Goal: Information Seeking & Learning: Compare options

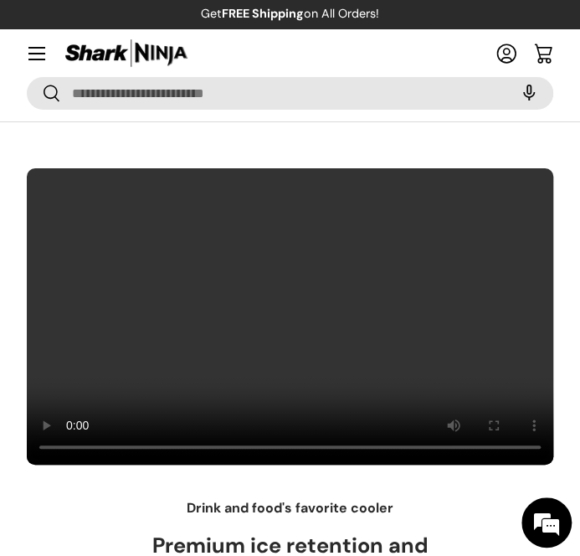
click at [435, 319] on video at bounding box center [290, 316] width 528 height 298
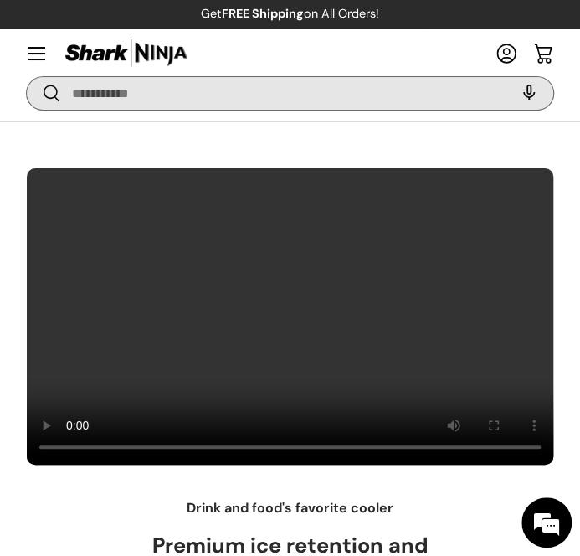
click at [206, 90] on input "Search" at bounding box center [290, 93] width 527 height 33
type input "******"
click at [27, 75] on button "Search" at bounding box center [44, 94] width 34 height 39
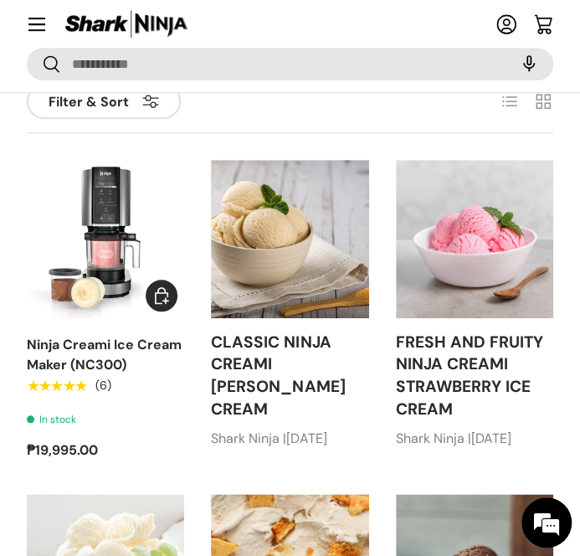
scroll to position [251, 0]
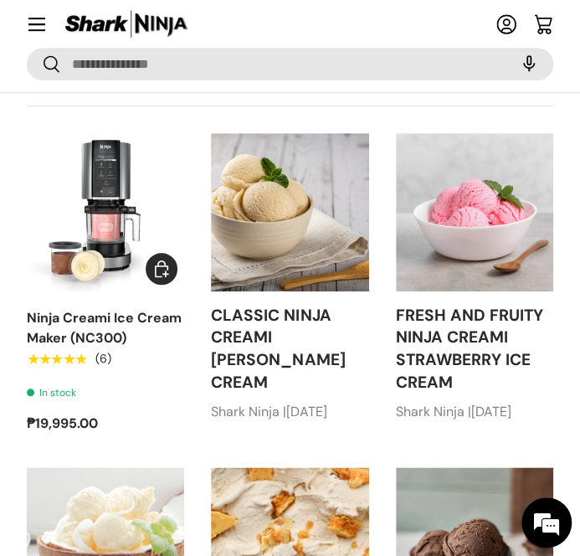
click at [0, 0] on img "Ninja Creami Ice Cream Maker (NC300)" at bounding box center [0, 0] width 0 height 0
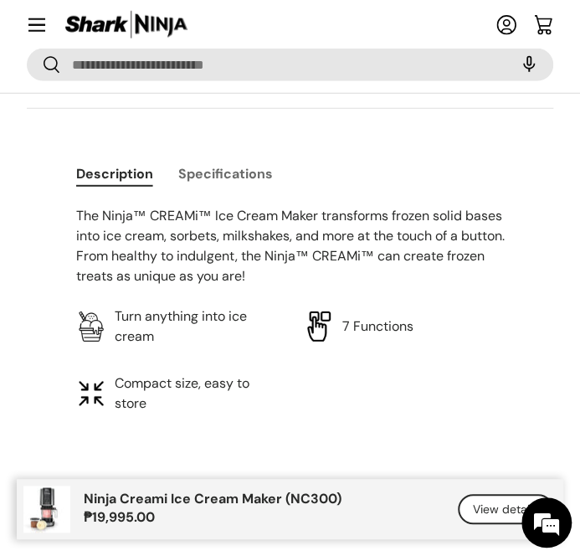
scroll to position [1256, 0]
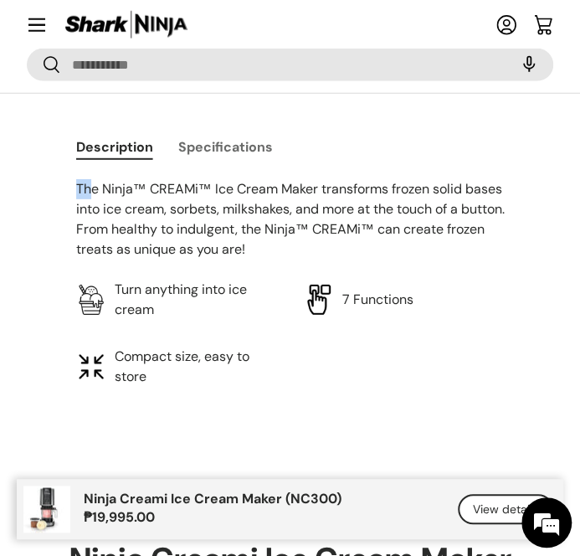
drag, startPoint x: 73, startPoint y: 187, endPoint x: 92, endPoint y: 200, distance: 23.5
click at [92, 200] on div "Description Specifications The Ninja™ CREAMi™ Ice Cream Maker transforms frozen…" at bounding box center [290, 257] width 482 height 259
click at [83, 183] on p "The Ninja™ CREAMi™ Ice Cream Maker transforms frozen solid bases into ice cream…" at bounding box center [290, 219] width 429 height 80
drag, startPoint x: 86, startPoint y: 183, endPoint x: 265, endPoint y: 187, distance: 178.4
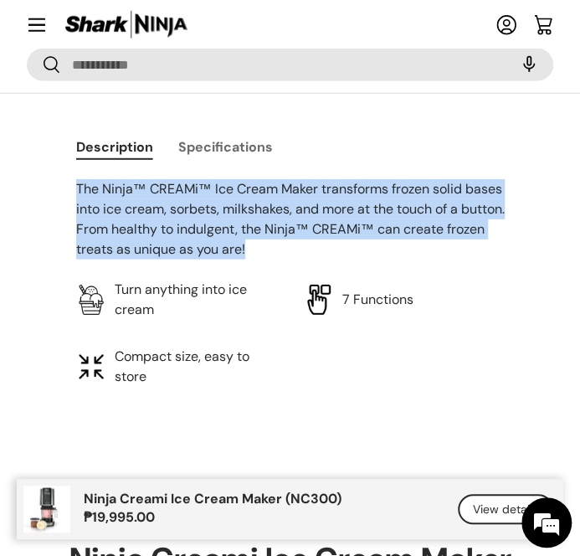
drag, startPoint x: 69, startPoint y: 187, endPoint x: 357, endPoint y: 250, distance: 295.0
click at [357, 250] on div "Description Specifications The Ninja™ CREAMi™ Ice Cream Maker transforms frozen…" at bounding box center [290, 257] width 482 height 259
click at [245, 144] on button "Specifications" at bounding box center [225, 147] width 95 height 38
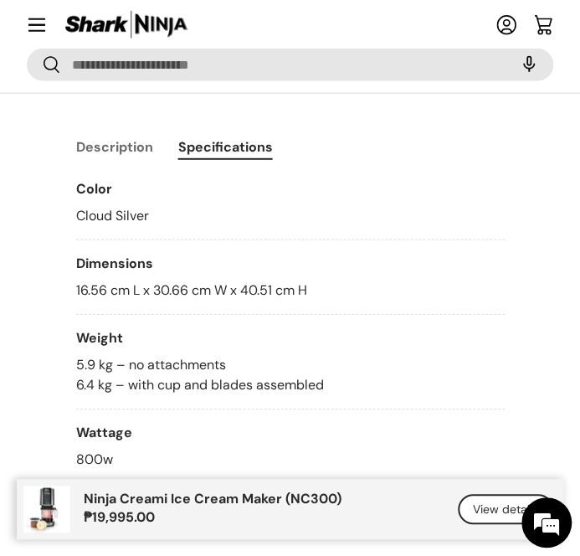
click at [126, 153] on button "Description" at bounding box center [114, 147] width 77 height 38
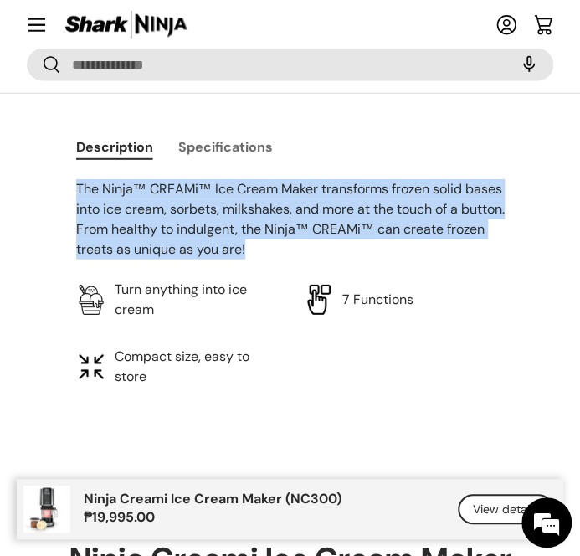
copy p "The Ninja™ CREAMi™ Ice Cream Maker transforms frozen solid bases into ice cream…"
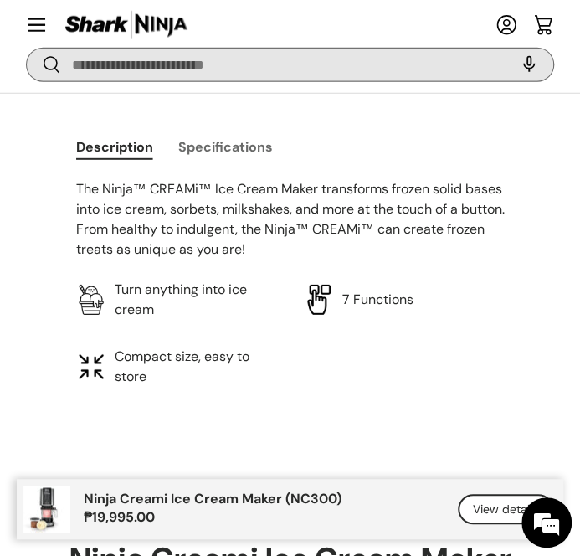
click at [309, 58] on input "Search" at bounding box center [290, 64] width 527 height 33
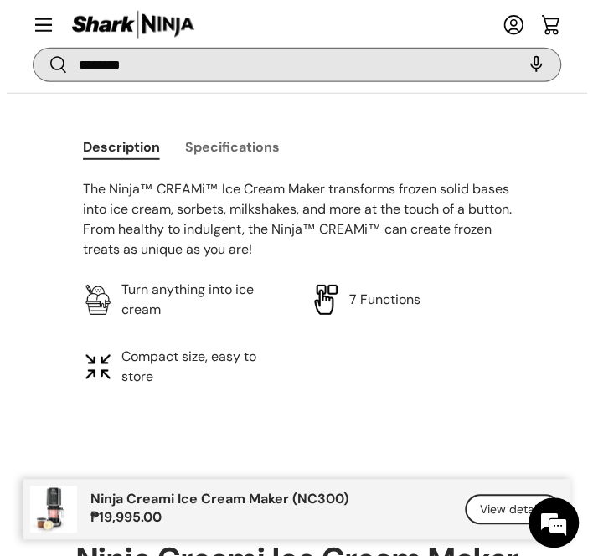
scroll to position [1269, 0]
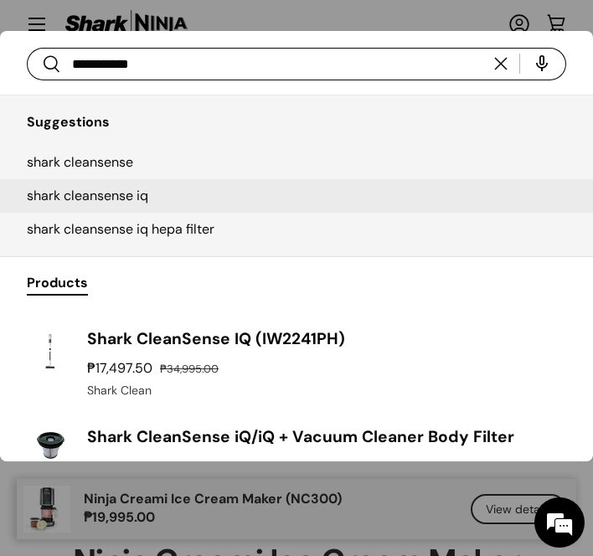
type input "**********"
click at [173, 185] on link "shark cleansense iq" at bounding box center [296, 195] width 593 height 33
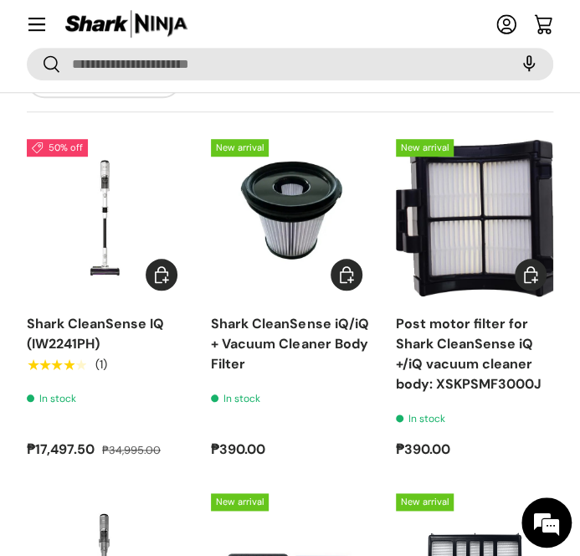
scroll to position [251, 0]
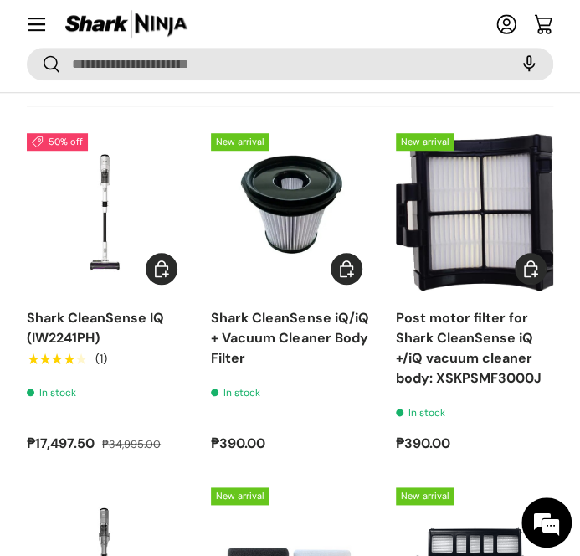
click at [0, 0] on img "Shark CleanSense IQ (IW2241PH)" at bounding box center [0, 0] width 0 height 0
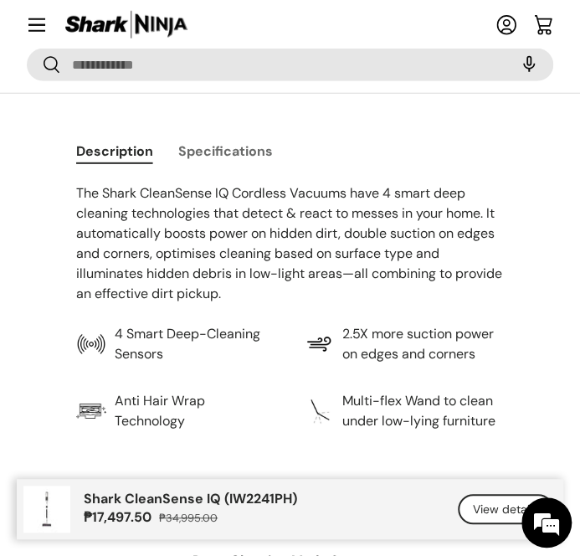
scroll to position [1256, 0]
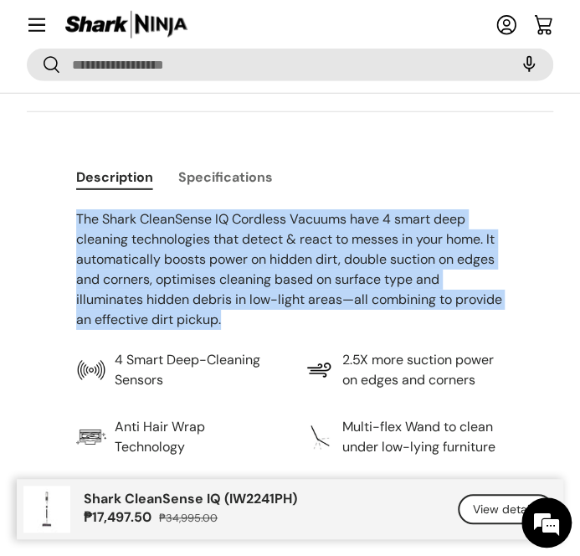
drag, startPoint x: 77, startPoint y: 222, endPoint x: 496, endPoint y: 312, distance: 428.4
click at [496, 312] on p "The Shark CleanSense IQ Cordless Vacuums have 4 smart deep cleaning technologie…" at bounding box center [290, 269] width 429 height 121
copy p "The Shark CleanSense IQ Cordless Vacuums have 4 smart deep cleaning technologie…"
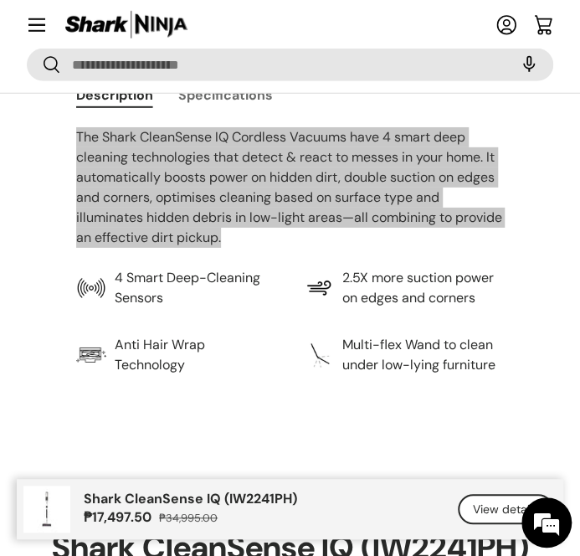
scroll to position [1424, 0]
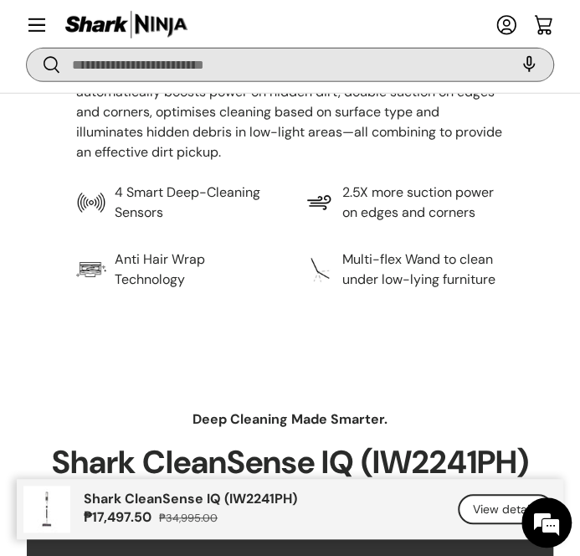
click at [167, 63] on input "Search" at bounding box center [290, 64] width 527 height 33
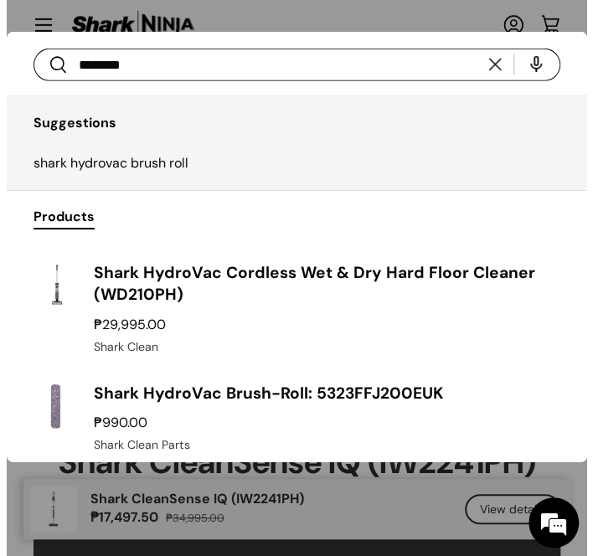
scroll to position [1436, 0]
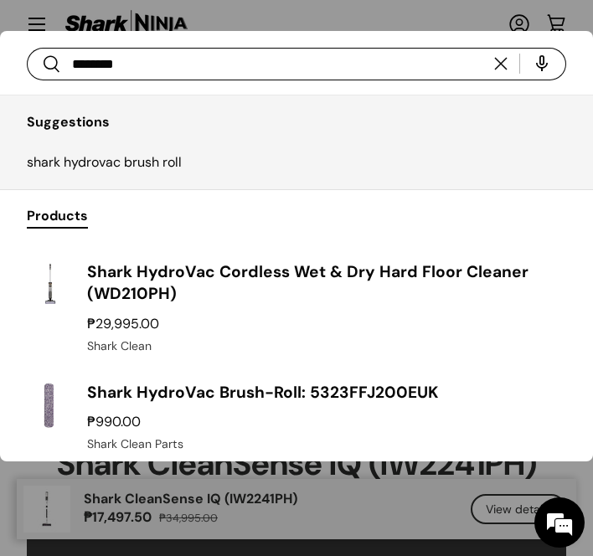
type input "********"
click at [27, 46] on button "Search" at bounding box center [44, 65] width 34 height 39
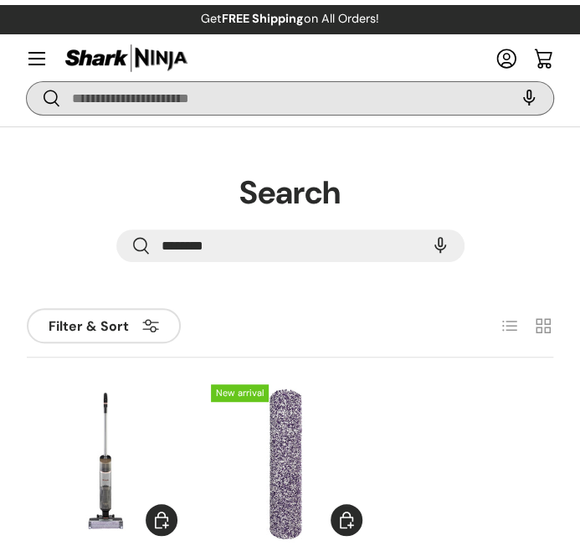
click at [146, 106] on input "Search" at bounding box center [290, 98] width 527 height 33
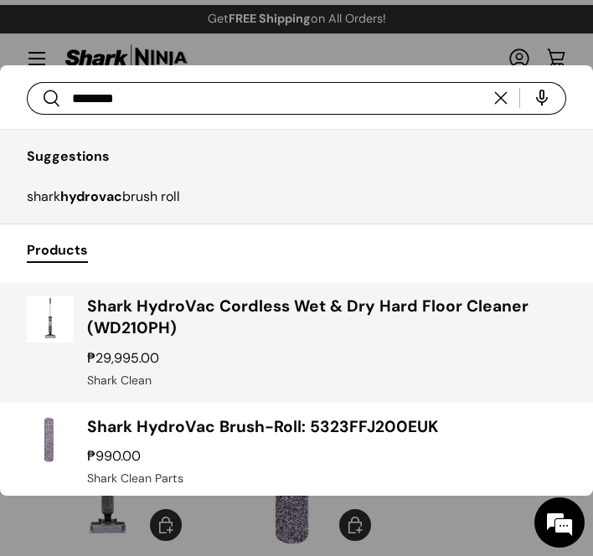
type input "********"
click at [228, 331] on h3 "Shark HydroVac Cordless Wet & Dry Hard Floor Cleaner (WD210PH)" at bounding box center [326, 318] width 479 height 45
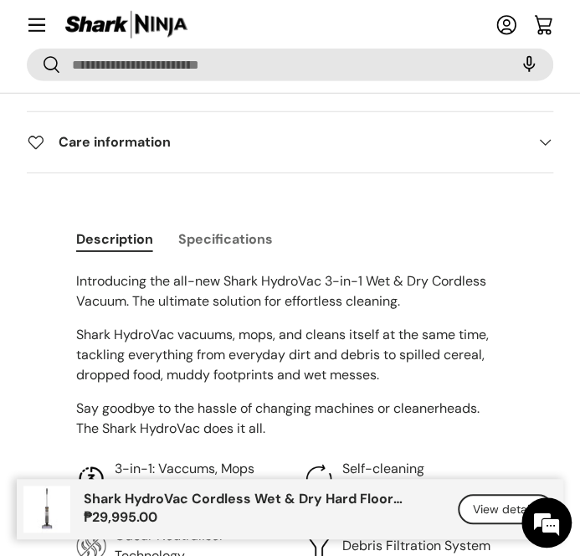
scroll to position [1424, 0]
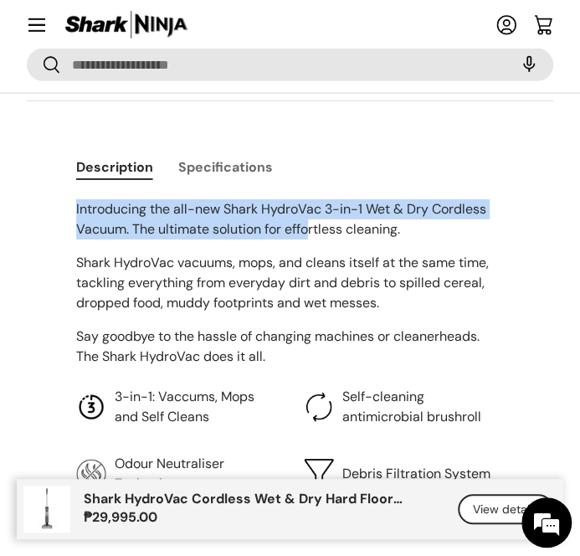
drag, startPoint x: 67, startPoint y: 206, endPoint x: 309, endPoint y: 225, distance: 242.8
click at [309, 225] on div "Description Specifications Introducing the all-new Shark HydroVac 3-in-1 Wet & …" at bounding box center [290, 321] width 482 height 346
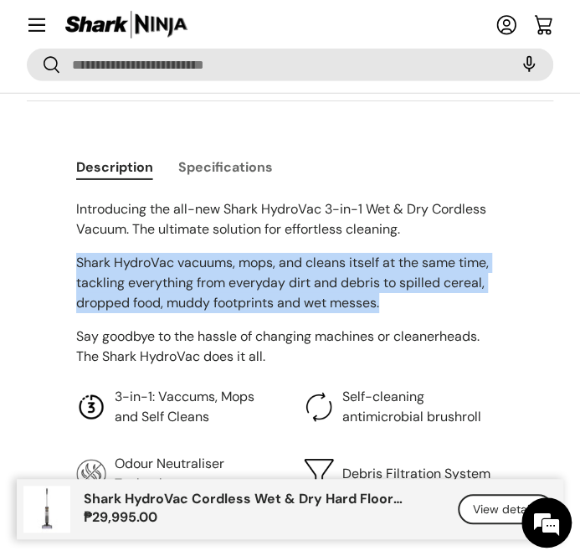
drag, startPoint x: 63, startPoint y: 257, endPoint x: 400, endPoint y: 299, distance: 340.1
click at [400, 299] on div "Description Specifications Introducing the all-new Shark HydroVac 3-in-1 Wet & …" at bounding box center [290, 321] width 482 height 346
copy p "Shark HydroVac vacuums, mops, and cleans itself at the same time, tackling ever…"
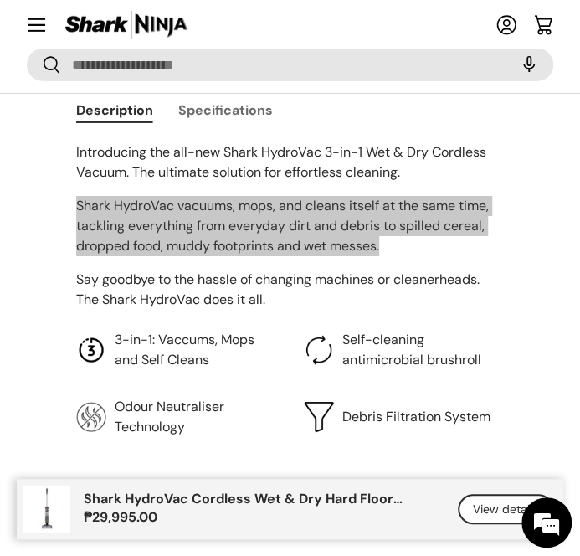
scroll to position [1507, 0]
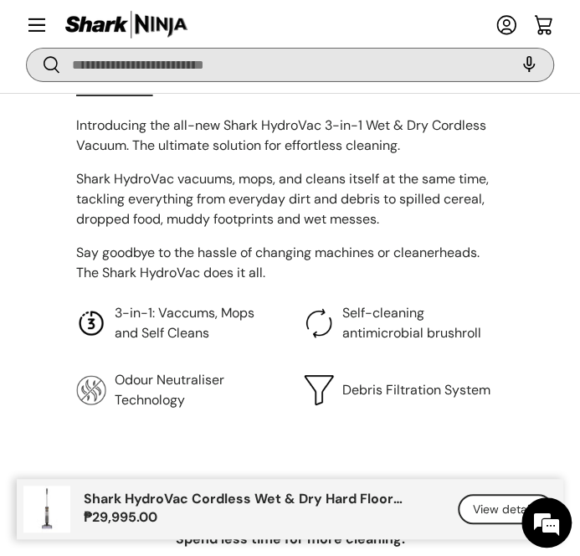
click at [253, 76] on input "Search" at bounding box center [290, 64] width 527 height 33
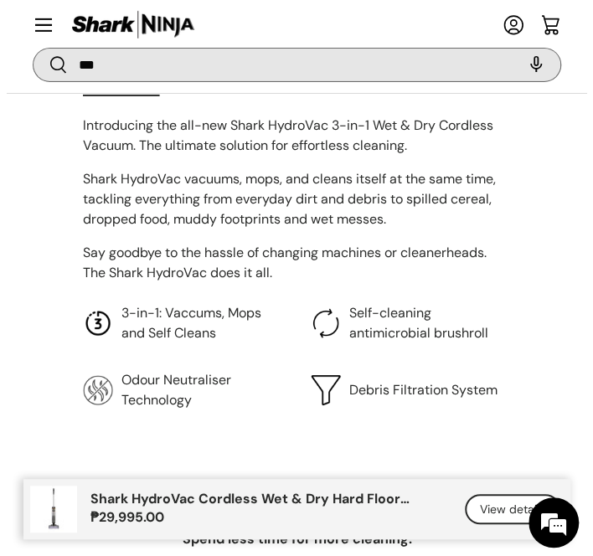
scroll to position [1520, 0]
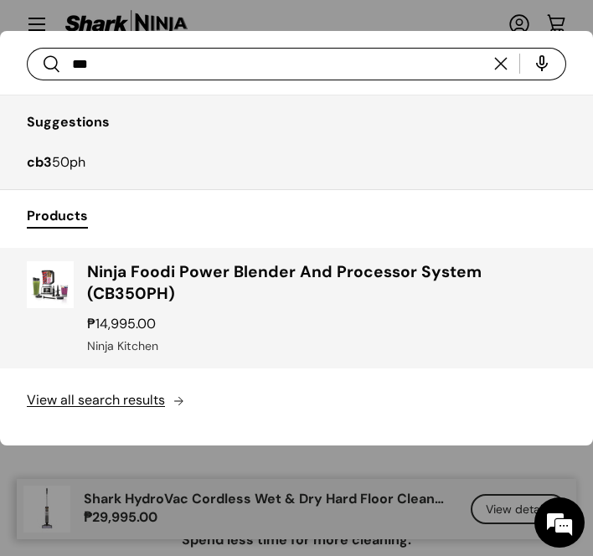
type input "***"
click at [368, 285] on div "Ninja Foodi Power Blender And Processor System (CB350PH) ₱14,995.00 Unit price …" at bounding box center [326, 308] width 479 height 94
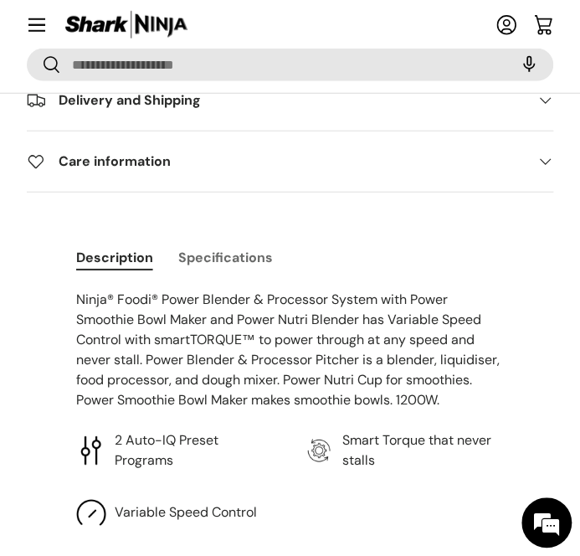
scroll to position [1340, 0]
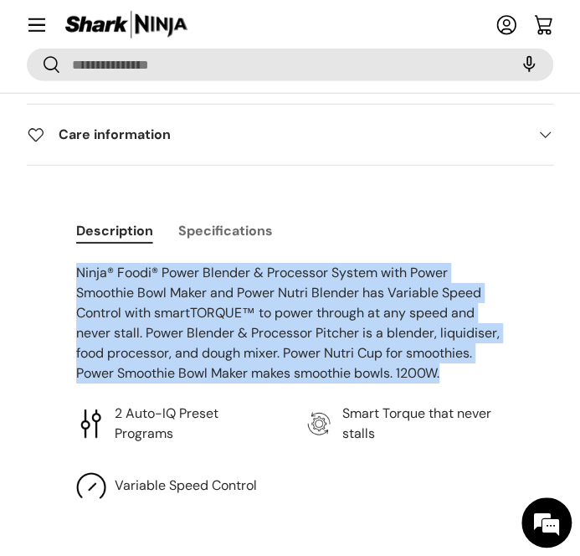
drag, startPoint x: 72, startPoint y: 274, endPoint x: 454, endPoint y: 388, distance: 398.5
click at [456, 385] on div "Description Specifications Ninja® Foodi® Power Blender & Processor System with …" at bounding box center [290, 356] width 482 height 289
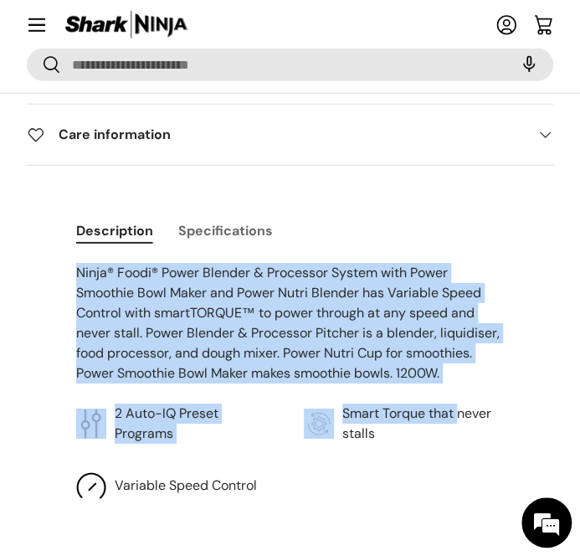
click at [279, 301] on p "Ninja® Foodi® Power Blender & Processor System with Power Smoothie Bowl Maker a…" at bounding box center [290, 323] width 429 height 121
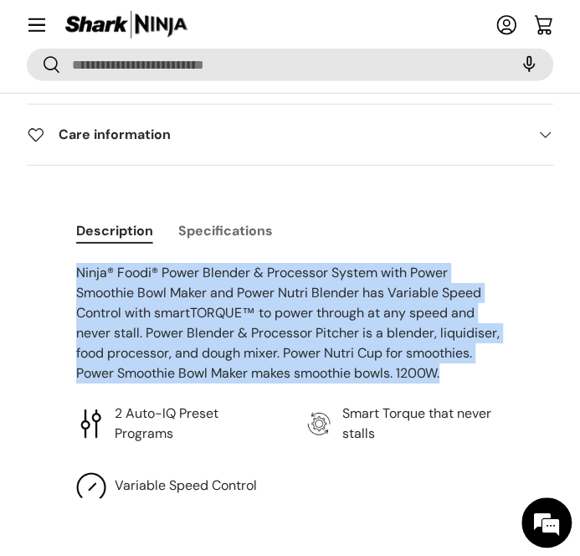
drag, startPoint x: 462, startPoint y: 374, endPoint x: 59, endPoint y: 276, distance: 415.4
click at [59, 276] on div "Description Specifications Ninja® Foodi® Power Blender & Processor System with …" at bounding box center [290, 356] width 482 height 289
copy p "Ninja® Foodi® Power Blender & Processor System with Power Smoothie Bowl Maker a…"
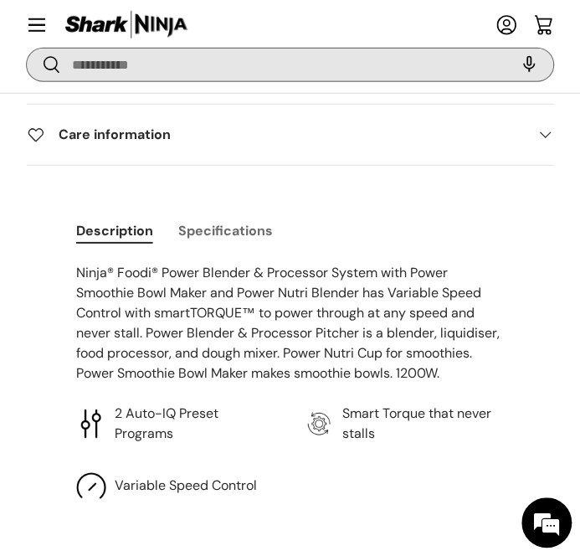
click at [181, 64] on input "Search" at bounding box center [290, 64] width 527 height 33
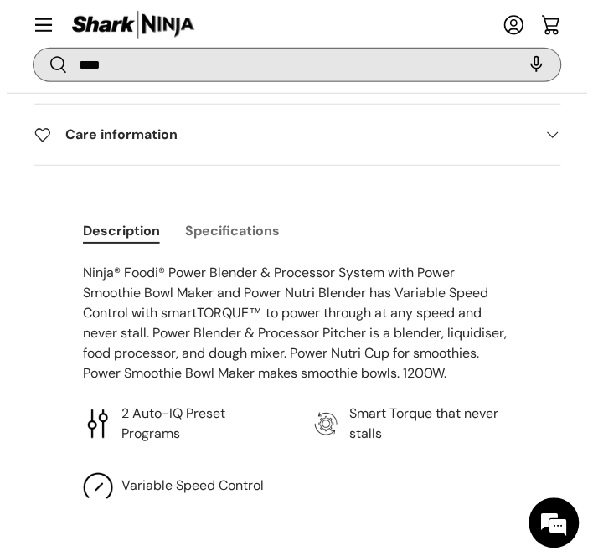
scroll to position [1352, 0]
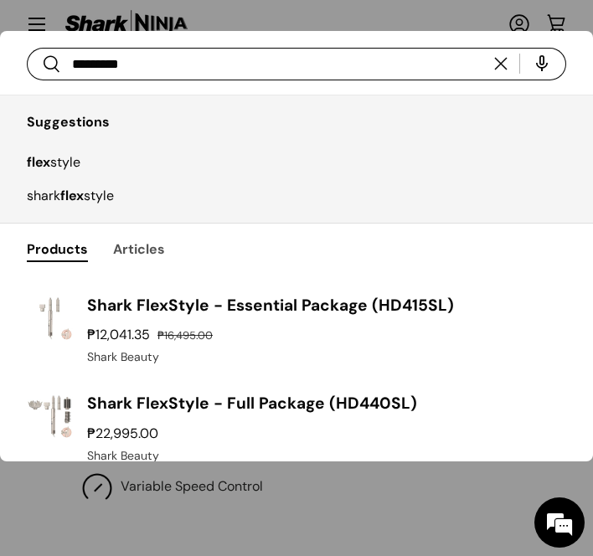
type input "*********"
click at [27, 46] on button "Search" at bounding box center [44, 65] width 34 height 39
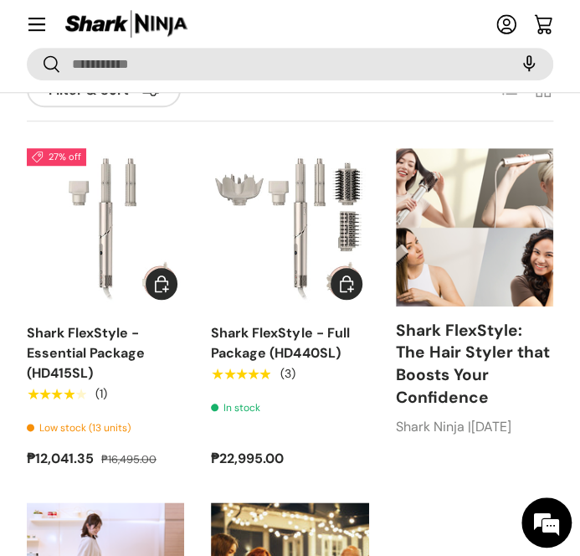
scroll to position [251, 0]
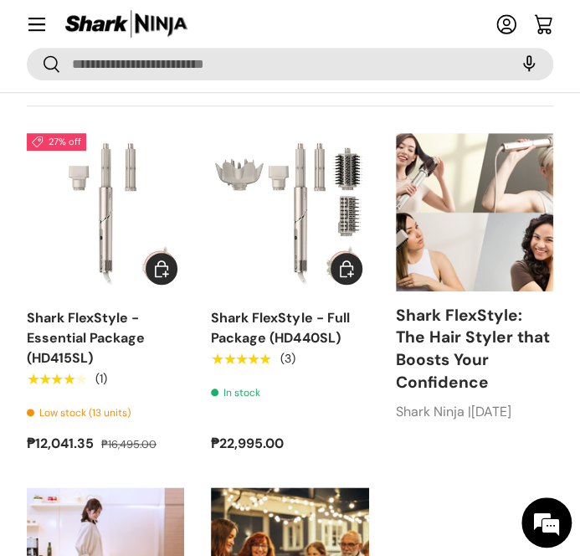
click at [0, 0] on img "Shark FlexStyle - Full Package (HD440SL)" at bounding box center [0, 0] width 0 height 0
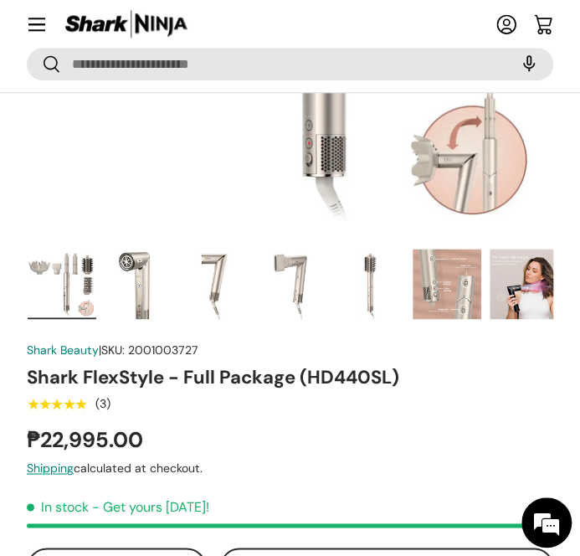
scroll to position [586, 0]
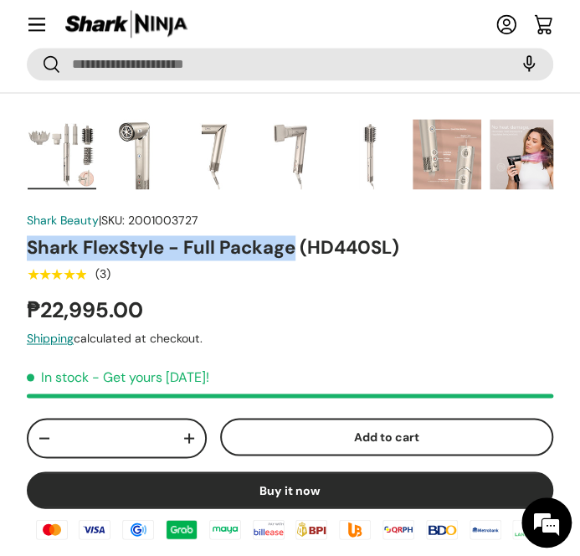
drag, startPoint x: 30, startPoint y: 252, endPoint x: 295, endPoint y: 254, distance: 264.6
click at [295, 254] on h1 "Shark FlexStyle - Full Package (HD440SL)" at bounding box center [290, 248] width 527 height 24
copy h1 "Shark FlexStyle - Full Package"
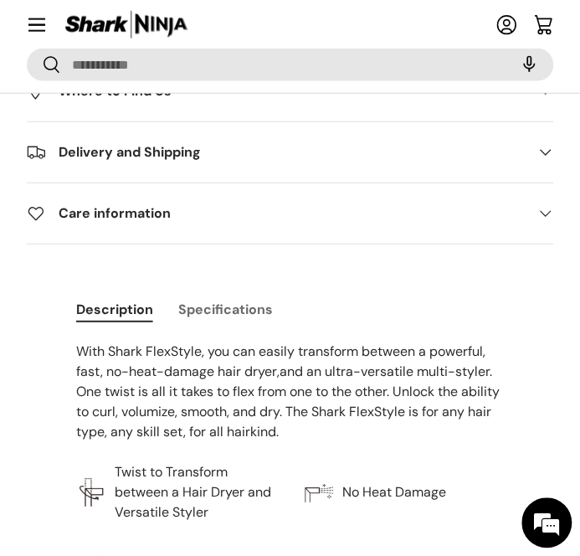
scroll to position [1172, 0]
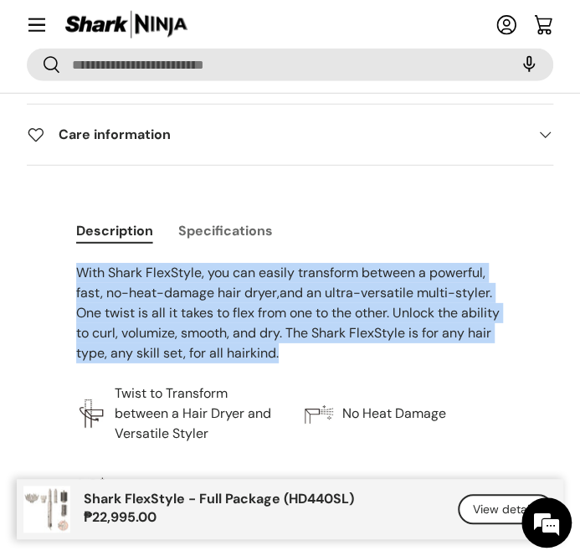
drag, startPoint x: 70, startPoint y: 265, endPoint x: 343, endPoint y: 359, distance: 287.9
click at [343, 359] on div "Description Specifications With Shark FlexStyle, you can easily transform betwe…" at bounding box center [290, 356] width 482 height 289
copy p "With Shark FlexStyle, you can easily transform between a powerful, fast, no-hea…"
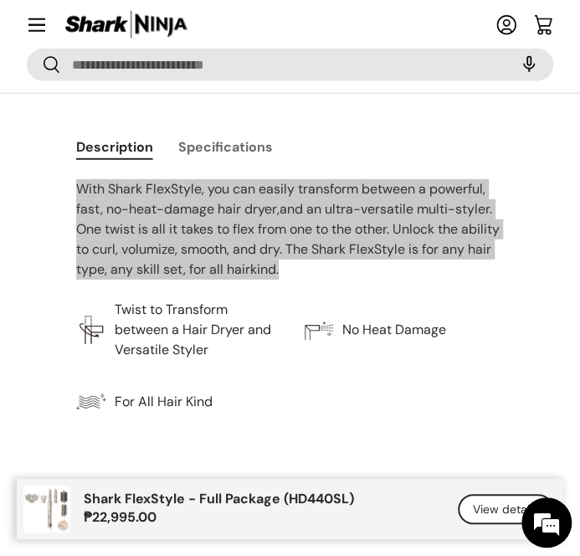
scroll to position [1340, 0]
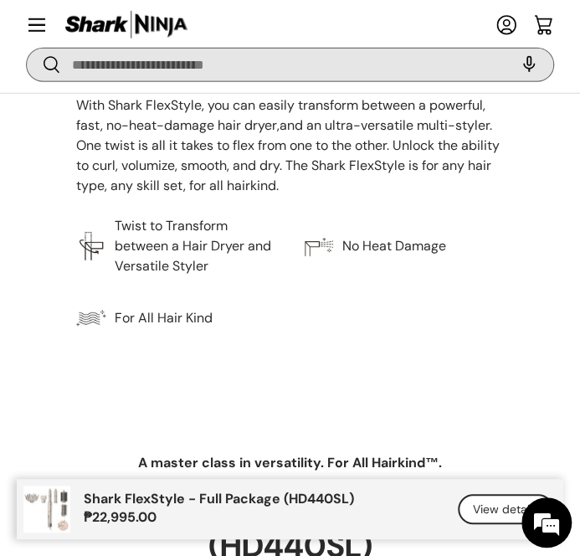
click at [212, 65] on input "Search" at bounding box center [290, 64] width 527 height 33
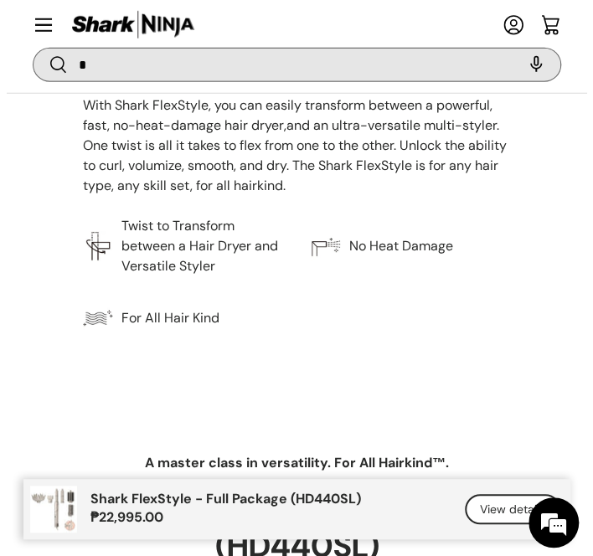
scroll to position [1352, 0]
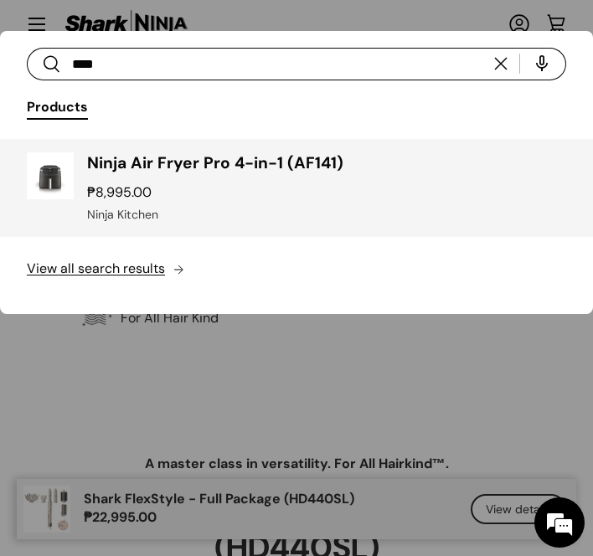
type input "****"
click at [251, 182] on div "Ninja Air Fryer Pro 4-in-1 (AF141) ₱8,995.00 Unit price / Unavailable Ninja Kit…" at bounding box center [326, 188] width 479 height 72
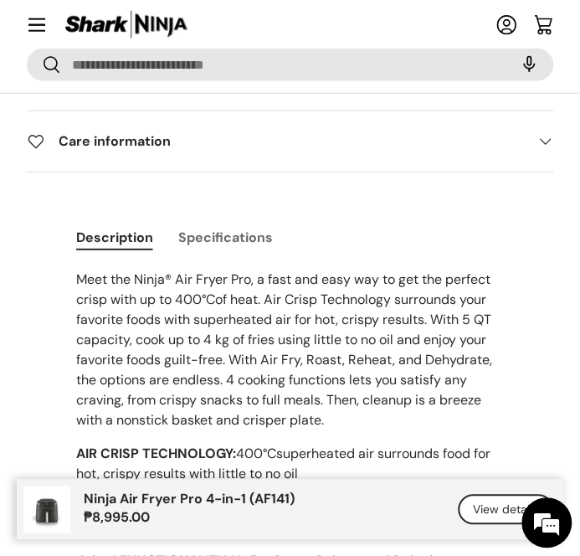
scroll to position [1256, 0]
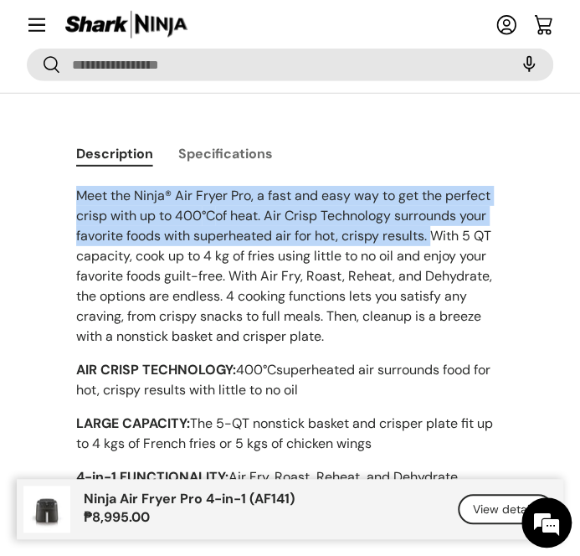
drag, startPoint x: 74, startPoint y: 192, endPoint x: 426, endPoint y: 247, distance: 356.9
click at [429, 245] on div "Description Specifications Meet the Ninja® Air Fryer Pro, a fast and easy way t…" at bounding box center [290, 418] width 482 height 567
copy p "Meet the Ninja® Air Fryer Pro, a fast and easy way to get the perfect crisp wit…"
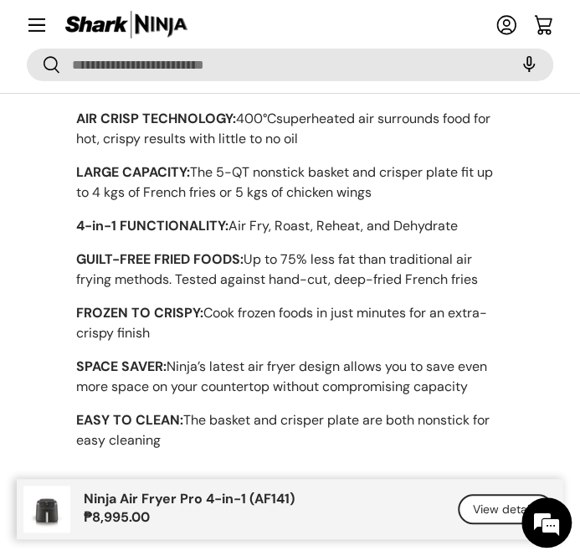
scroll to position [1591, 0]
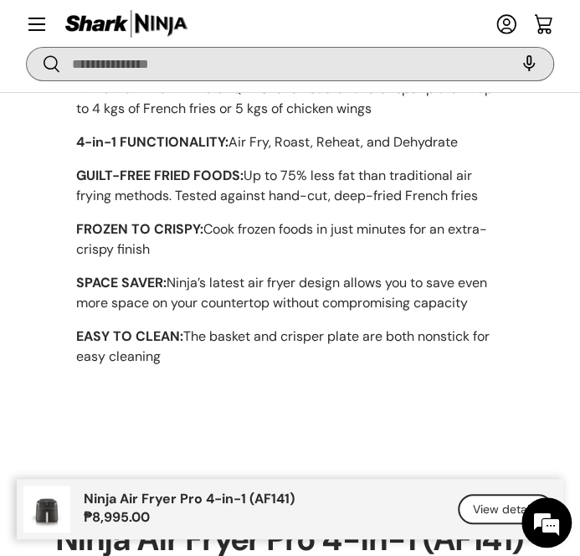
click at [206, 66] on input "Search" at bounding box center [290, 64] width 527 height 33
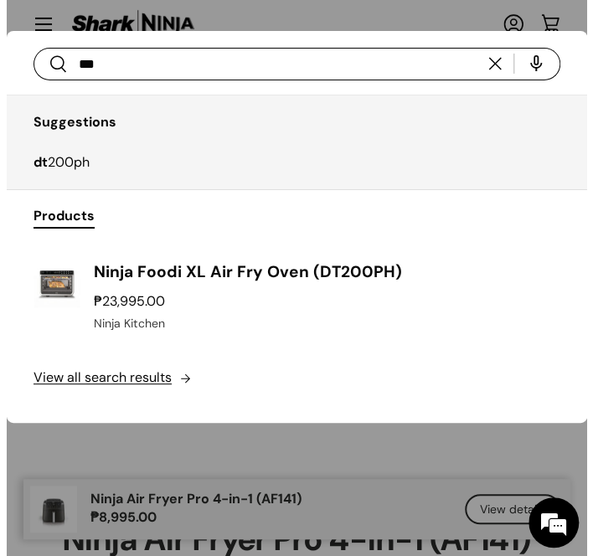
scroll to position [1604, 0]
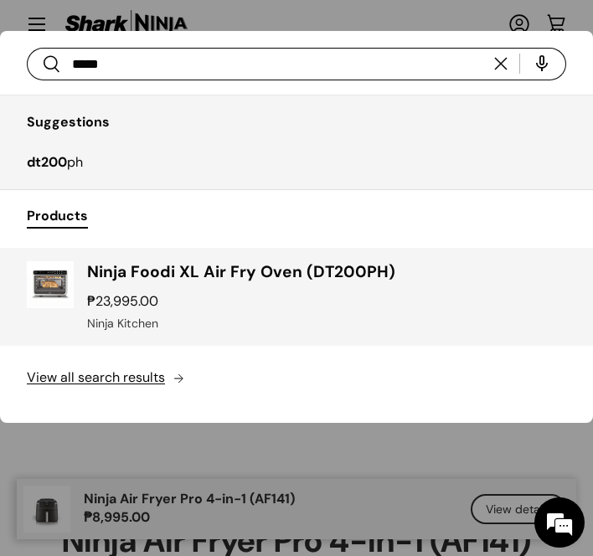
type input "*****"
click at [397, 270] on h3 "Ninja Foodi XL Air Fry Oven (DT200PH)" at bounding box center [326, 272] width 479 height 23
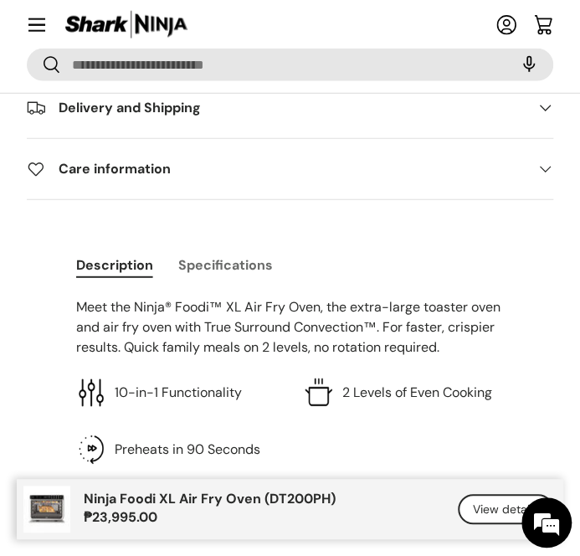
scroll to position [1172, 0]
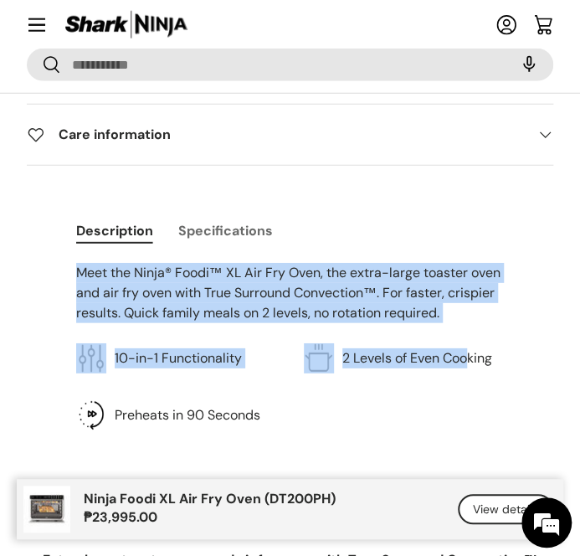
drag, startPoint x: 67, startPoint y: 265, endPoint x: 472, endPoint y: 325, distance: 409.6
click at [472, 325] on div "Description Specifications Meet the Ninja® Foodi™ XL Air Fry Oven, the extra-la…" at bounding box center [290, 321] width 482 height 219
click at [368, 296] on span "Meet the Ninja® Foodi™ XL Air Fry Oven, the extra-large toaster oven and air fr…" at bounding box center [288, 293] width 425 height 58
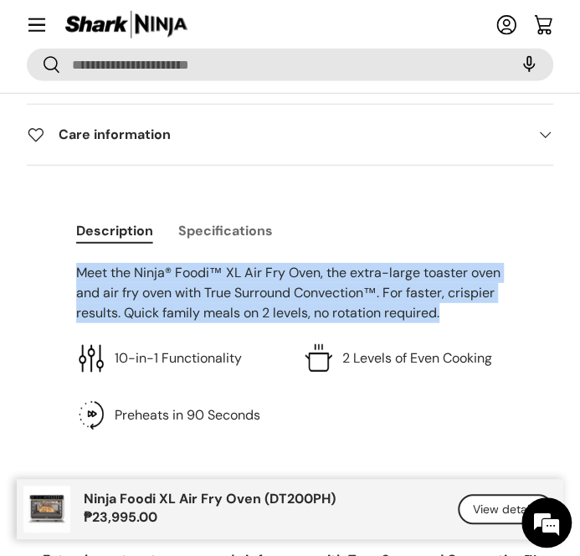
drag, startPoint x: 451, startPoint y: 312, endPoint x: 66, endPoint y: 275, distance: 386.1
click at [66, 275] on div "Description Specifications Meet the Ninja® Foodi™ XL Air Fry Oven, the extra-la…" at bounding box center [290, 321] width 482 height 219
copy span "Meet the Ninja® Foodi™ XL Air Fry Oven, the extra-large toaster oven and air fr…"
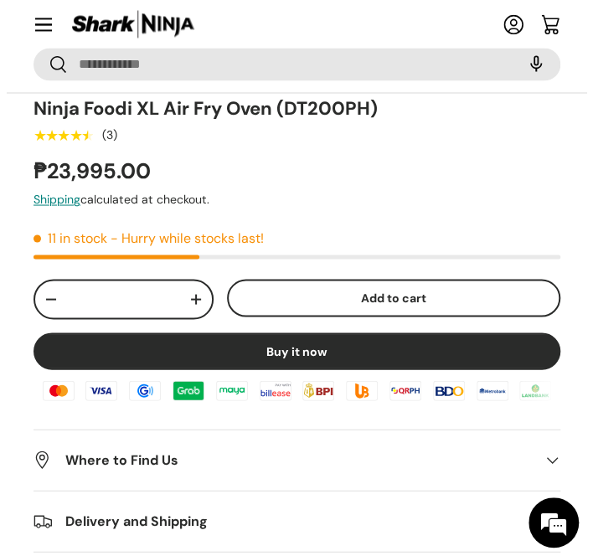
scroll to position [586, 0]
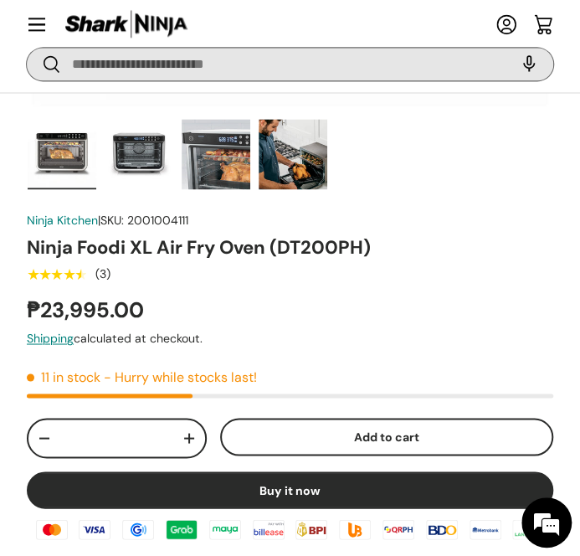
click at [120, 66] on input "Search" at bounding box center [290, 64] width 527 height 33
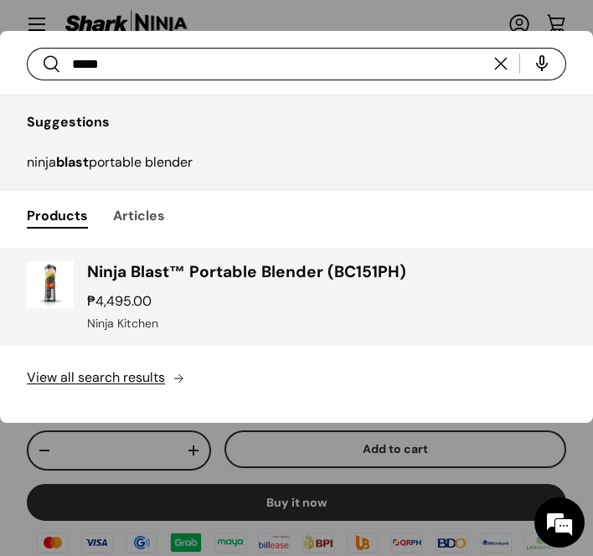
type input "*****"
click at [226, 281] on h3 "Ninja Blast™ Portable Blender (BC151PH)" at bounding box center [326, 272] width 479 height 23
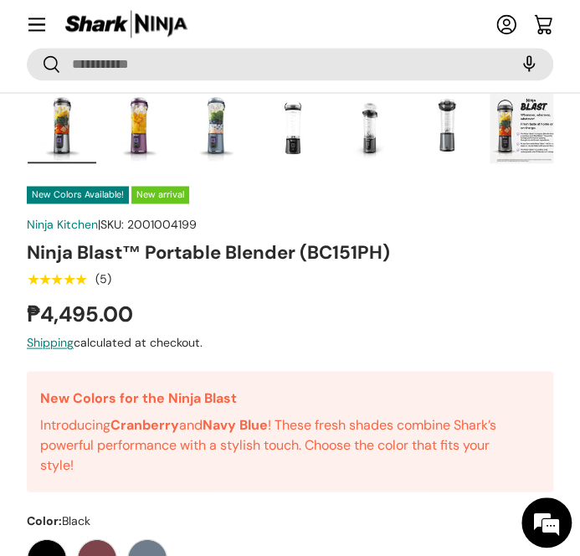
scroll to position [586, 0]
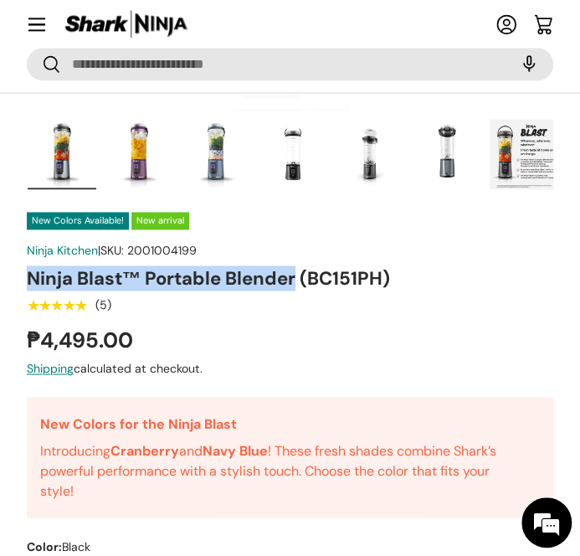
drag, startPoint x: 25, startPoint y: 279, endPoint x: 296, endPoint y: 279, distance: 270.5
click at [296, 279] on div "Previous Next Loading... Load image 1 in gallery view Load image 2 in gallery v…" at bounding box center [290, 297] width 580 height 1425
copy h1 "Ninja Blast™ Portable Blender"
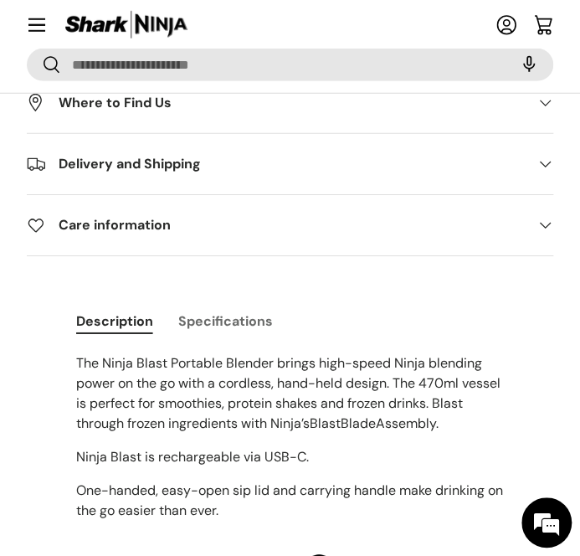
scroll to position [1507, 0]
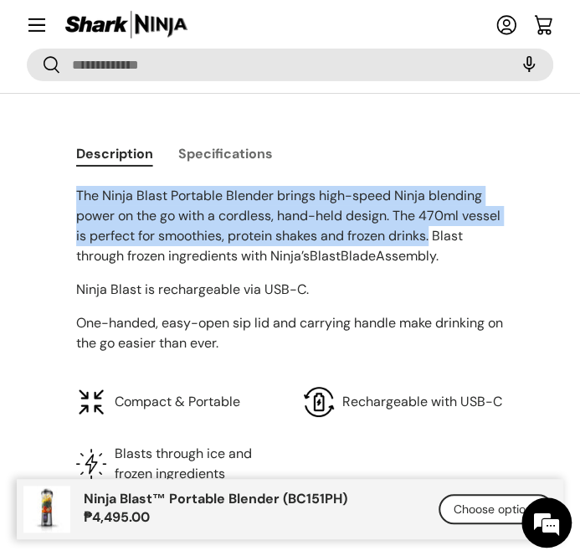
drag, startPoint x: 72, startPoint y: 203, endPoint x: 432, endPoint y: 233, distance: 361.3
click at [432, 233] on div "Description Specifications The Ninja Blast Portable Blender brings high-speed N…" at bounding box center [290, 309] width 482 height 349
copy span "The Ninja Blast Portable Blender brings high-speed Ninja blending power on the …"
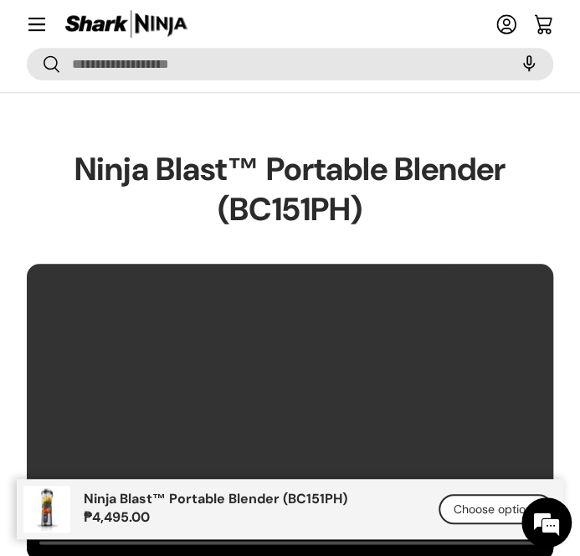
scroll to position [1842, 0]
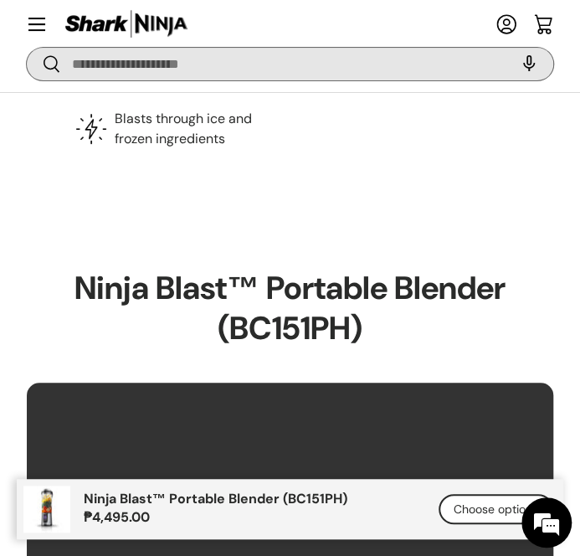
click at [266, 63] on input "Search" at bounding box center [290, 64] width 527 height 33
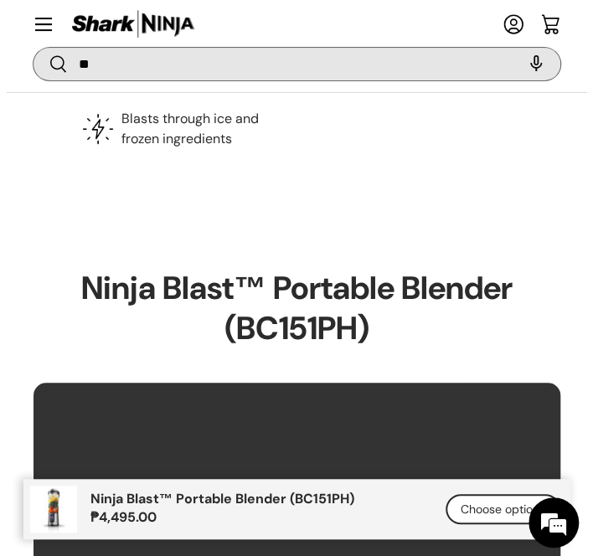
scroll to position [1855, 0]
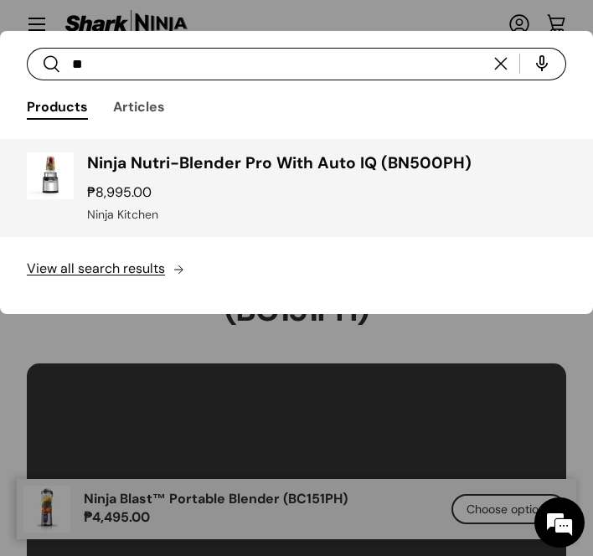
type input "**"
click at [266, 174] on h3 "Ninja Nutri-Blender Pro With Auto IQ (BN500PH)" at bounding box center [326, 163] width 479 height 23
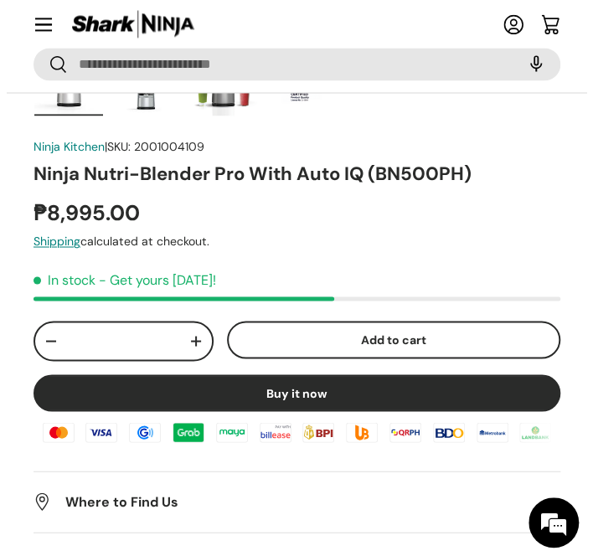
scroll to position [670, 0]
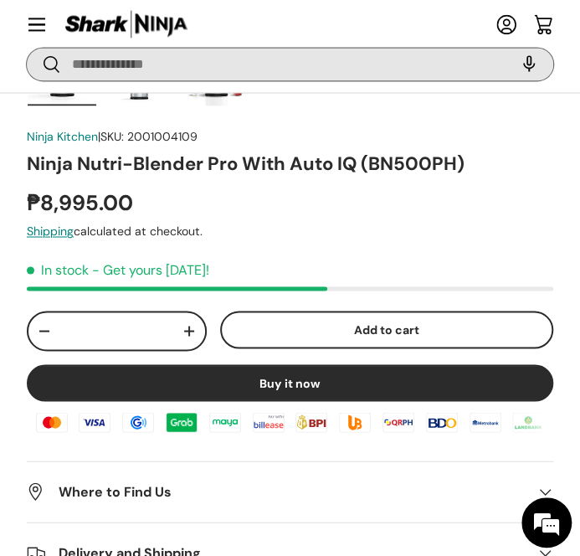
click at [231, 70] on input "Search" at bounding box center [290, 64] width 527 height 33
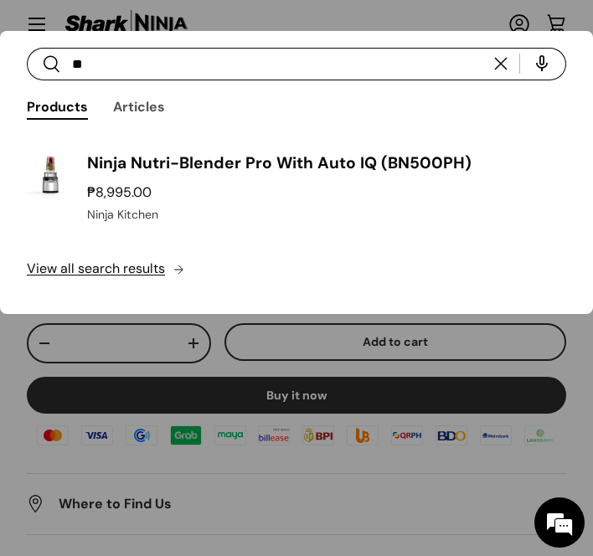
type input "*"
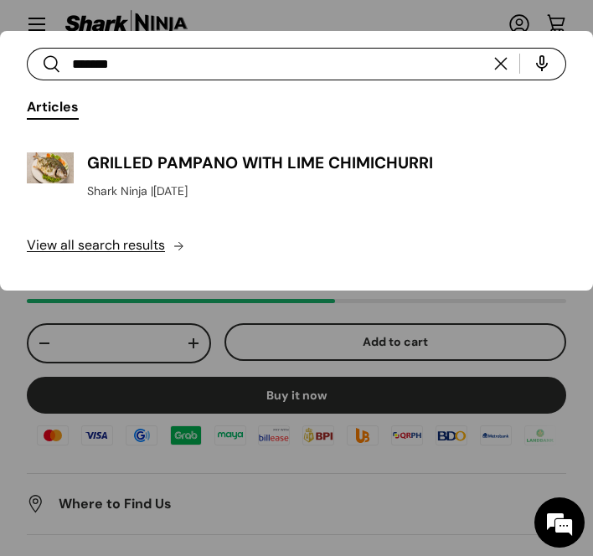
click at [328, 76] on input "*******" at bounding box center [296, 64] width 539 height 33
type input "*******"
click at [27, 46] on button "Search" at bounding box center [44, 65] width 34 height 39
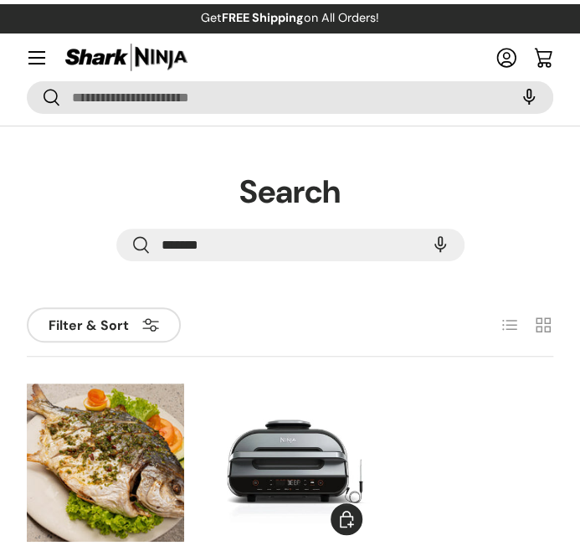
scroll to position [167, 0]
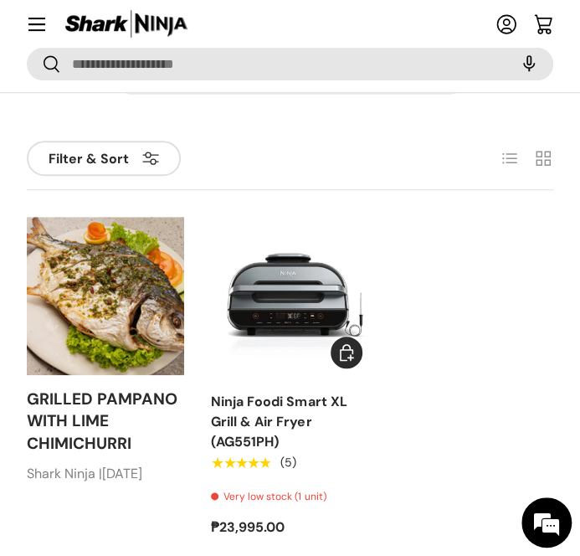
click at [0, 0] on img "Ninja Foodi Smart XL Grill & Air Fryer (AG551PH)" at bounding box center [0, 0] width 0 height 0
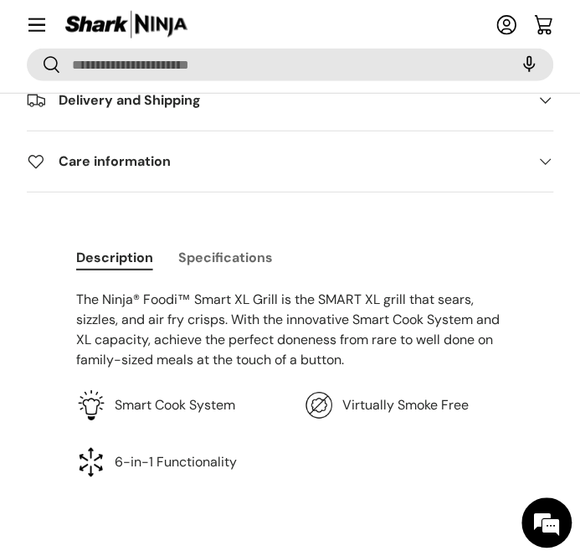
scroll to position [1172, 0]
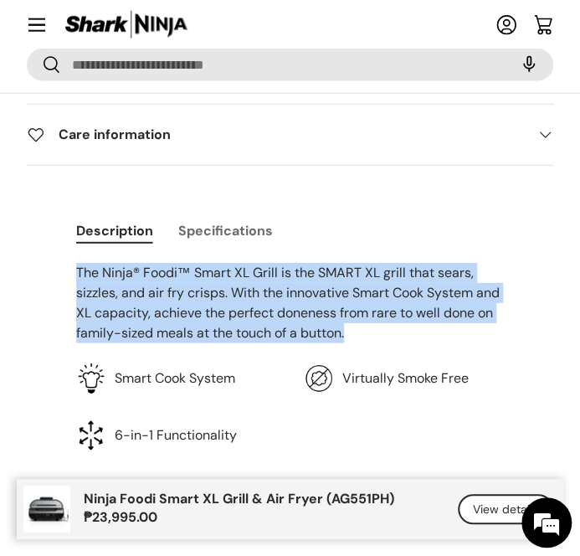
drag, startPoint x: 48, startPoint y: 279, endPoint x: 351, endPoint y: 339, distance: 309.1
click at [351, 339] on div "Description Specifications The Ninja® Foodi™ Smart XL Grill is the SMART XL gri…" at bounding box center [290, 344] width 580 height 265
copy span "The Ninja® Foodi™ Smart XL Grill is the SMART XL grill that sears, sizzles, and…"
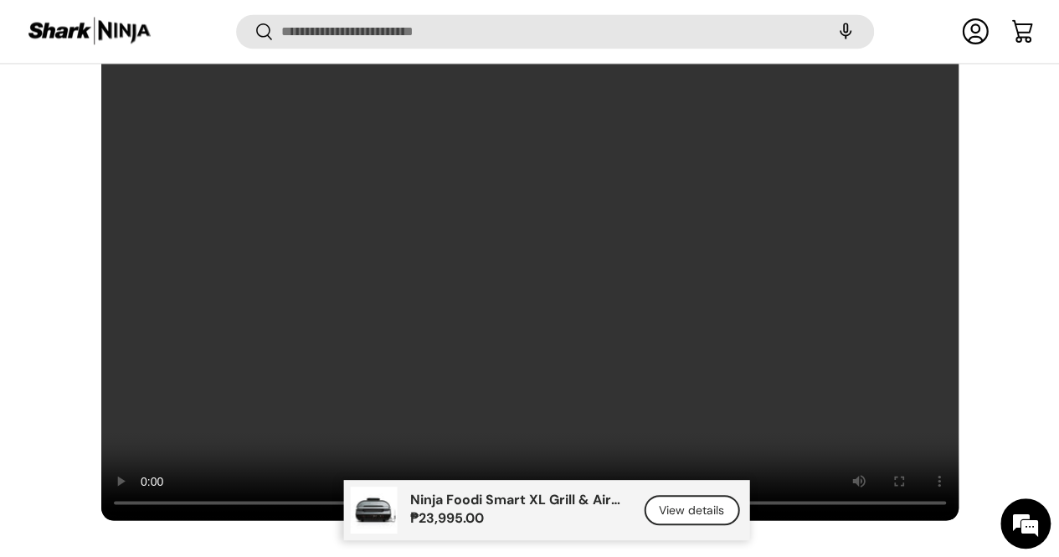
scroll to position [1234, 0]
